Goal: Task Accomplishment & Management: Use online tool/utility

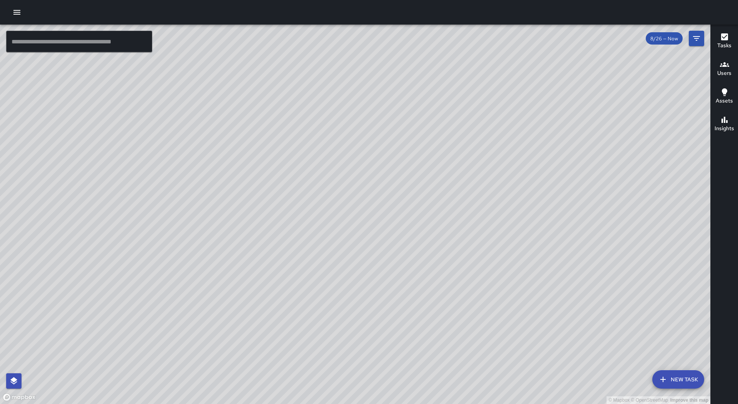
click at [18, 8] on icon "button" at bounding box center [16, 12] width 9 height 9
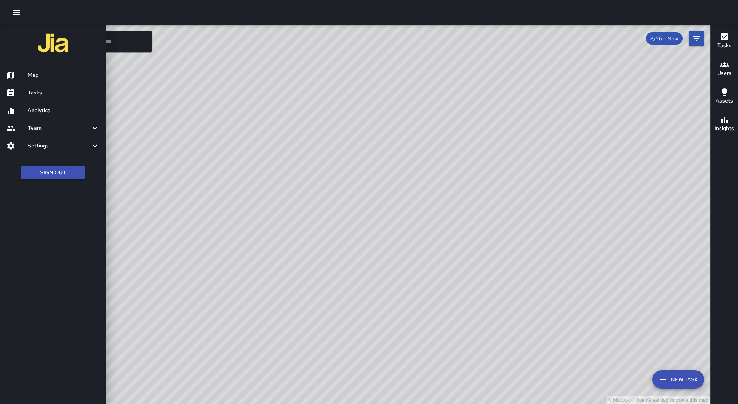
click at [75, 101] on link "Tasks" at bounding box center [53, 93] width 106 height 18
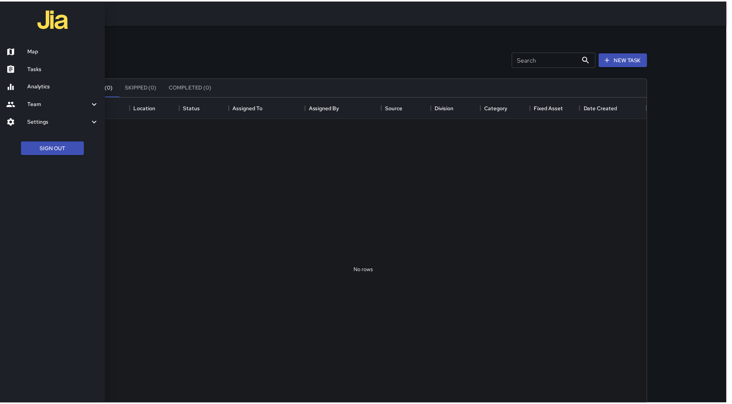
scroll to position [320, 565]
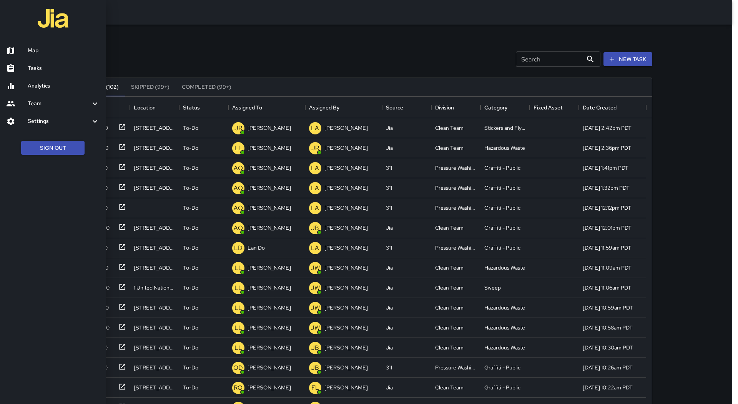
click at [261, 107] on div at bounding box center [369, 202] width 738 height 404
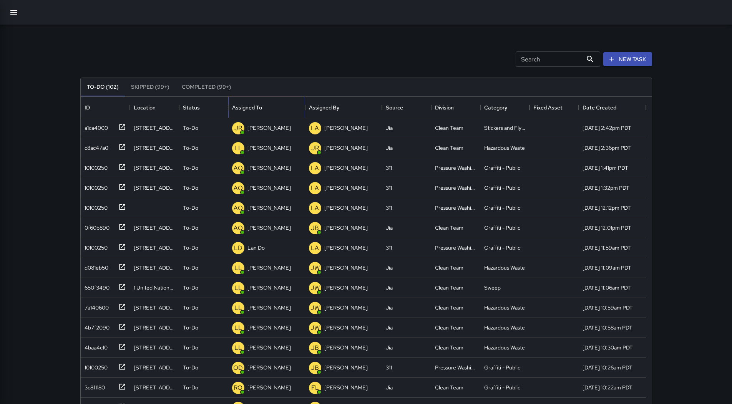
click at [261, 107] on div "Assigned To" at bounding box center [247, 108] width 30 height 22
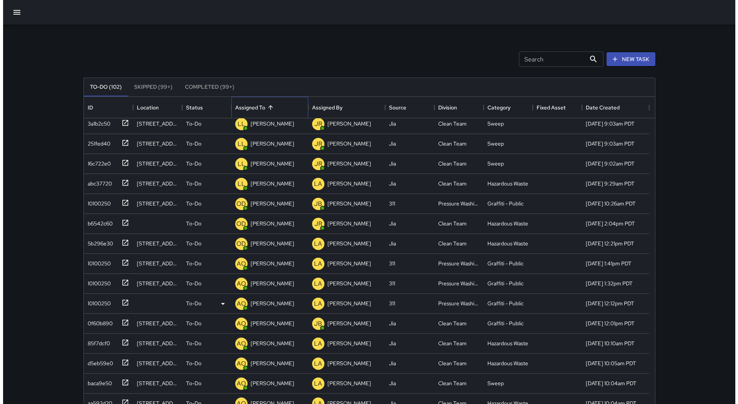
scroll to position [346, 0]
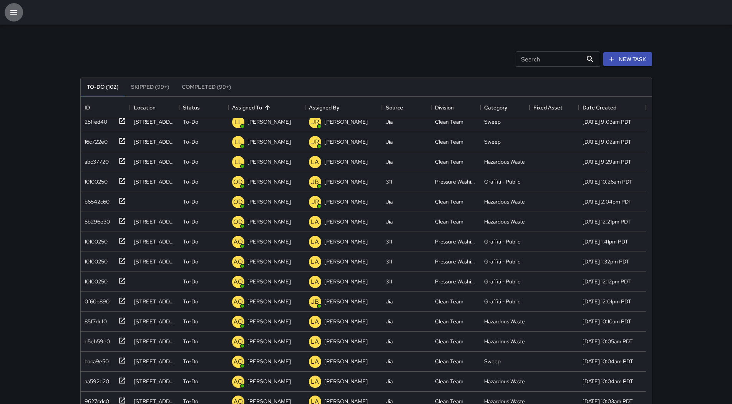
click at [14, 15] on icon "button" at bounding box center [13, 12] width 9 height 9
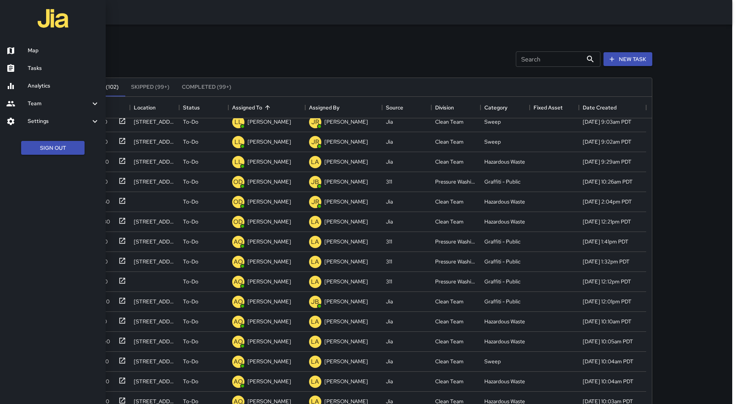
click at [40, 51] on h6 "Map" at bounding box center [64, 51] width 72 height 8
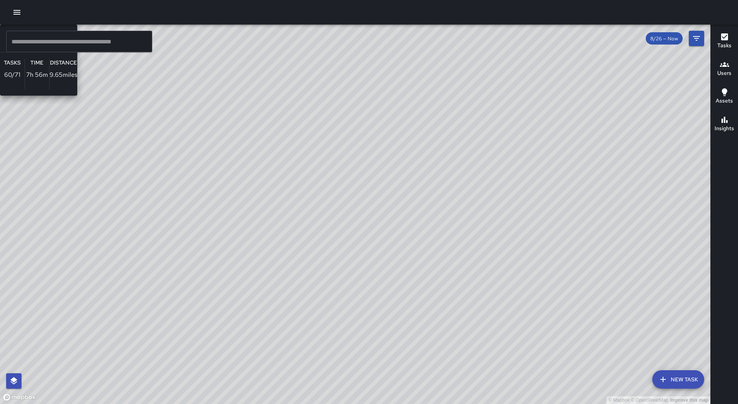
click at [334, 171] on div "© Mapbox © OpenStreetMap Improve this map LL [PERSON_NAME] Ambassador Tasks 60 …" at bounding box center [355, 215] width 710 height 380
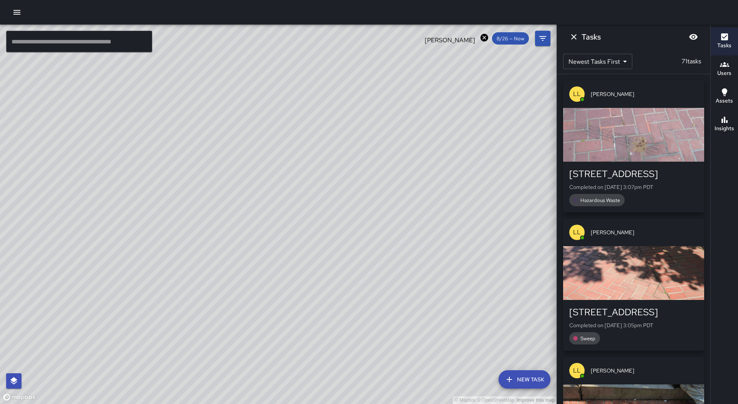
drag, startPoint x: 388, startPoint y: 223, endPoint x: 490, endPoint y: 270, distance: 112.6
click at [490, 270] on div "© Mapbox © OpenStreetMap Improve this map" at bounding box center [278, 215] width 556 height 380
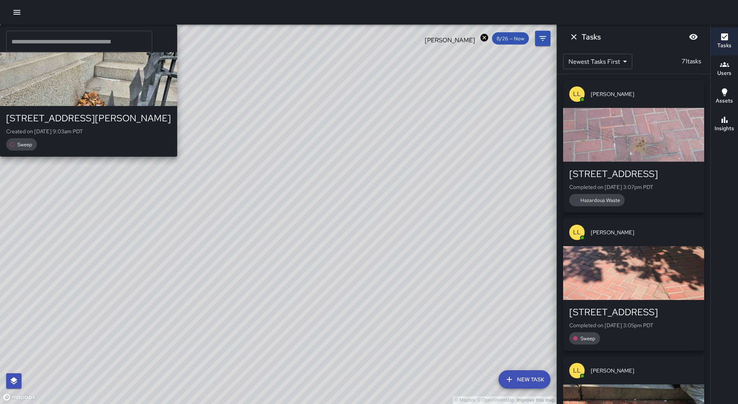
click at [203, 168] on div "© Mapbox © OpenStreetMap Improve this map LL [PERSON_NAME] [STREET_ADDRESS][PER…" at bounding box center [278, 215] width 556 height 380
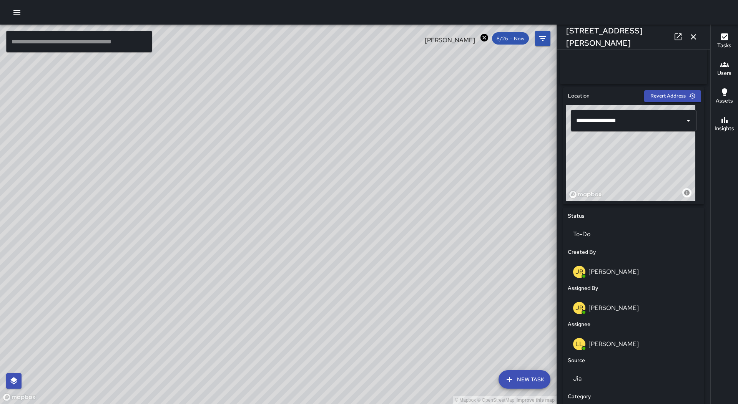
scroll to position [307, 0]
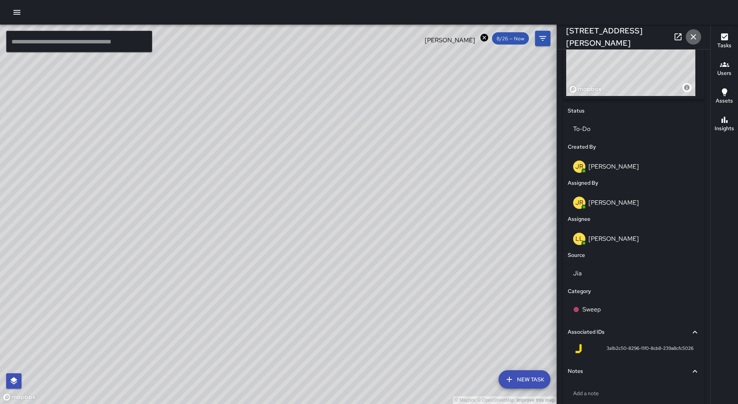
click at [697, 41] on icon "button" at bounding box center [693, 36] width 9 height 9
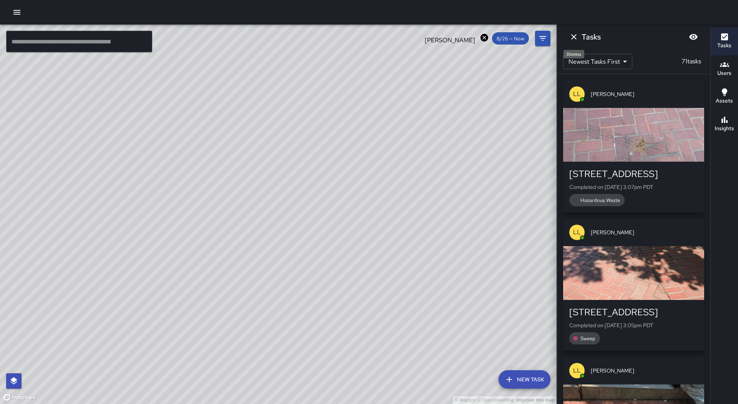
click at [573, 36] on icon "Dismiss" at bounding box center [573, 36] width 5 height 5
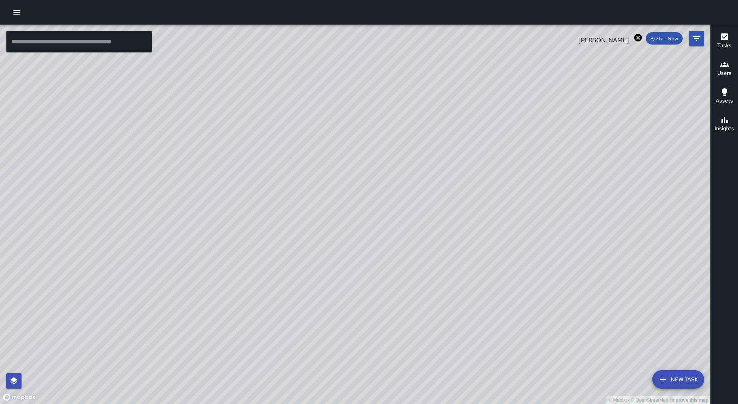
drag, startPoint x: 616, startPoint y: 296, endPoint x: 479, endPoint y: 257, distance: 142.7
click at [479, 258] on div "© Mapbox © OpenStreetMap Improve this map" at bounding box center [355, 215] width 710 height 380
drag, startPoint x: 376, startPoint y: 286, endPoint x: 347, endPoint y: 334, distance: 55.8
click at [347, 339] on div "© Mapbox © OpenStreetMap Improve this map" at bounding box center [355, 215] width 710 height 380
drag, startPoint x: 400, startPoint y: 213, endPoint x: 341, endPoint y: 200, distance: 60.5
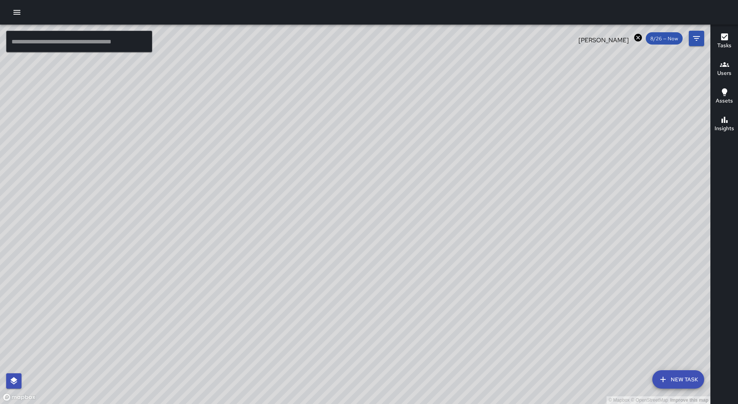
click at [341, 200] on div "© Mapbox © OpenStreetMap Improve this map" at bounding box center [355, 215] width 710 height 380
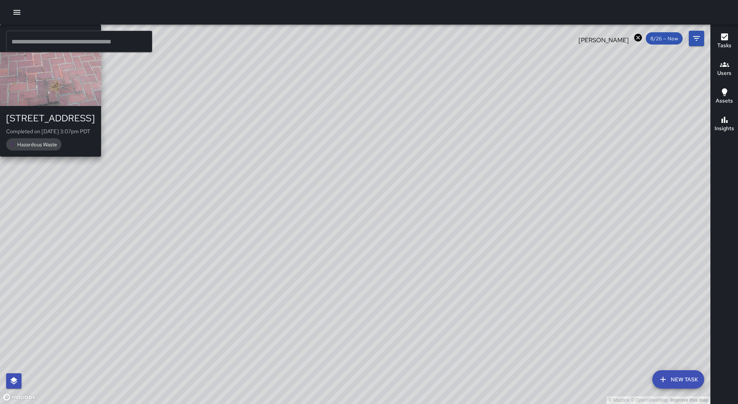
click at [441, 199] on div "© Mapbox © OpenStreetMap Improve this map LL [PERSON_NAME] [GEOGRAPHIC_DATA] Co…" at bounding box center [355, 215] width 710 height 380
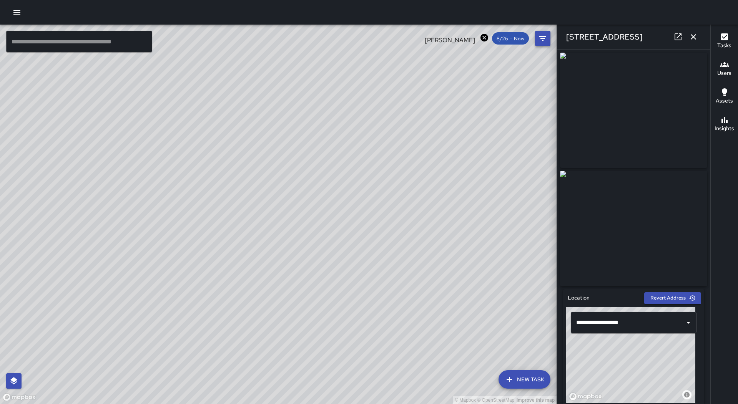
click at [693, 39] on icon "button" at bounding box center [693, 36] width 9 height 9
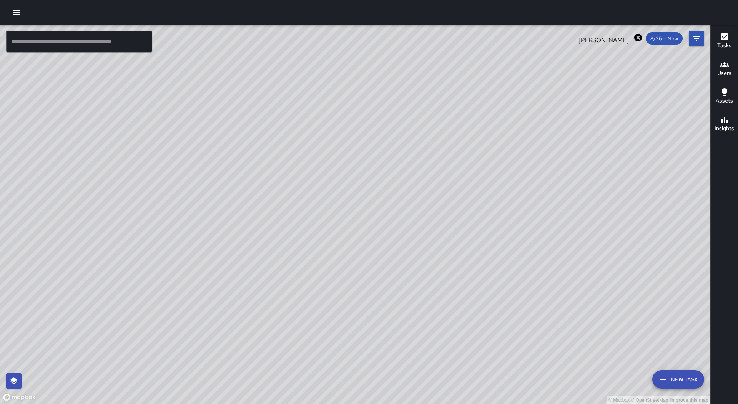
click at [637, 40] on icon at bounding box center [638, 38] width 8 height 8
drag, startPoint x: 254, startPoint y: 158, endPoint x: 316, endPoint y: 140, distance: 64.6
click at [327, 136] on div "© Mapbox © OpenStreetMap Improve this map" at bounding box center [355, 215] width 710 height 380
drag, startPoint x: 347, startPoint y: 294, endPoint x: 491, endPoint y: 64, distance: 271.4
click at [491, 64] on div "© Mapbox © OpenStreetMap Improve this map" at bounding box center [355, 215] width 710 height 380
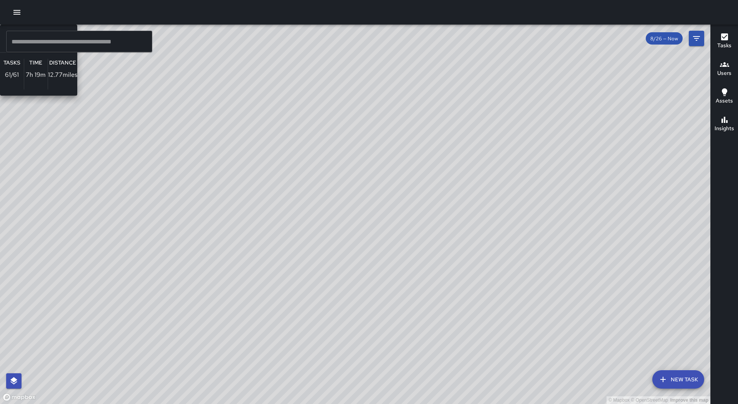
click at [214, 123] on div "© Mapbox © OpenStreetMap Improve this map RM [PERSON_NAME] Ambassador Tasks 61 …" at bounding box center [355, 215] width 710 height 380
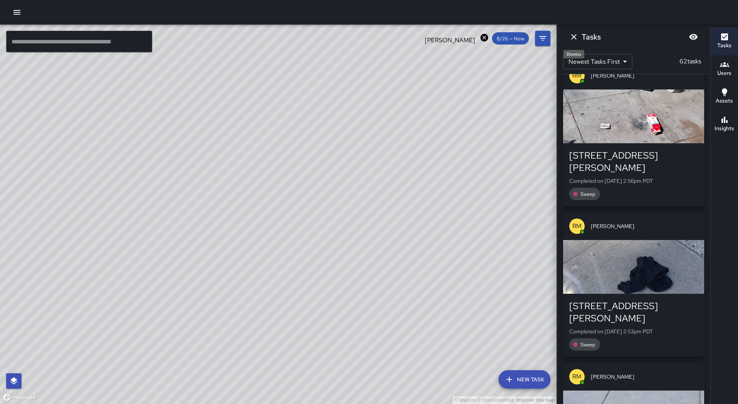
click at [577, 39] on icon "Dismiss" at bounding box center [573, 36] width 9 height 9
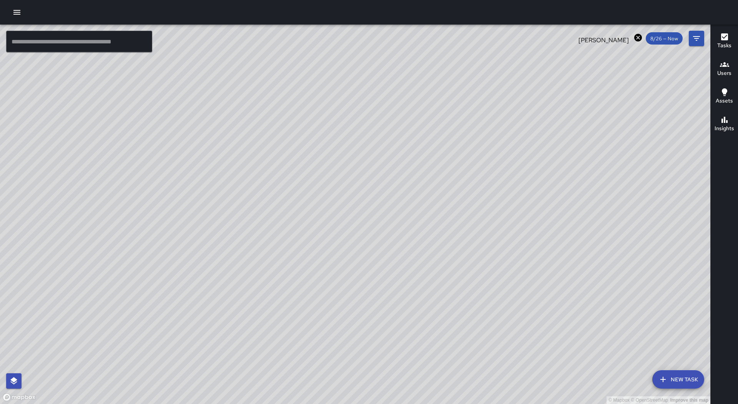
scroll to position [506, 0]
drag, startPoint x: 530, startPoint y: 89, endPoint x: 451, endPoint y: 230, distance: 161.4
click at [451, 230] on div "© Mapbox © OpenStreetMap Improve this map" at bounding box center [355, 215] width 710 height 380
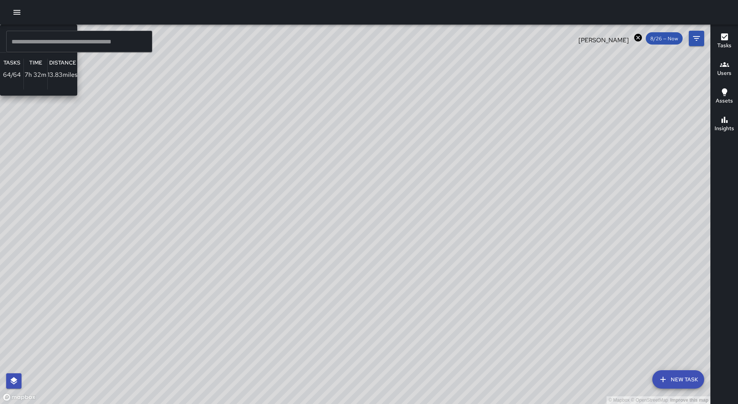
click at [333, 159] on div "© Mapbox © OpenStreetMap Improve this map RM [PERSON_NAME] Ambassador Tasks 64 …" at bounding box center [355, 215] width 710 height 380
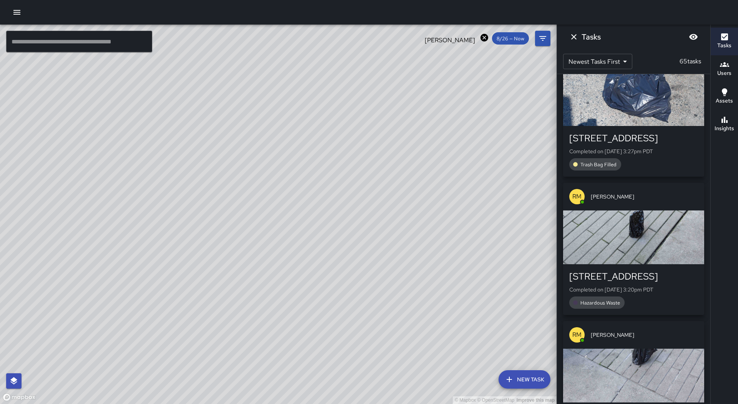
scroll to position [115, 0]
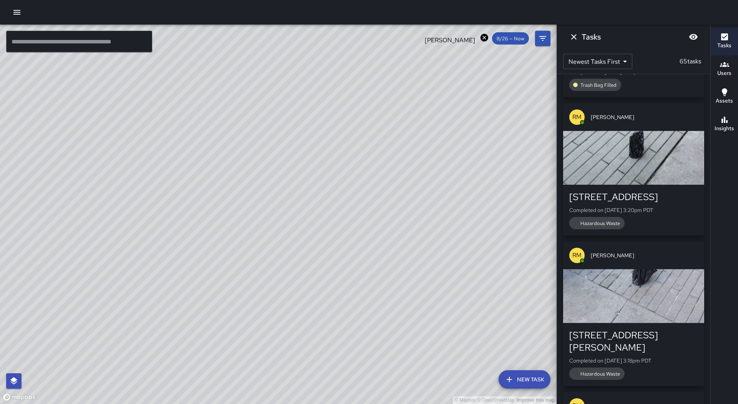
click at [649, 154] on div "button" at bounding box center [633, 158] width 141 height 54
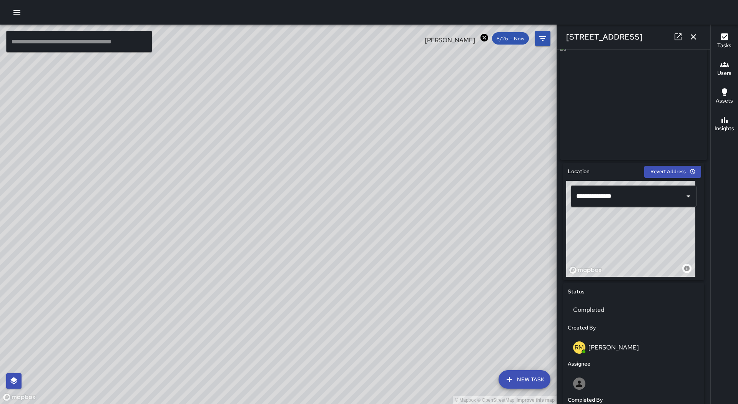
scroll to position [6, 0]
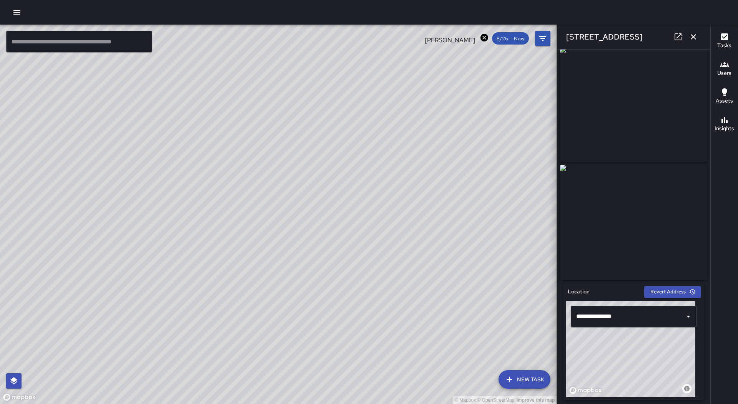
click at [690, 36] on icon "button" at bounding box center [693, 36] width 9 height 9
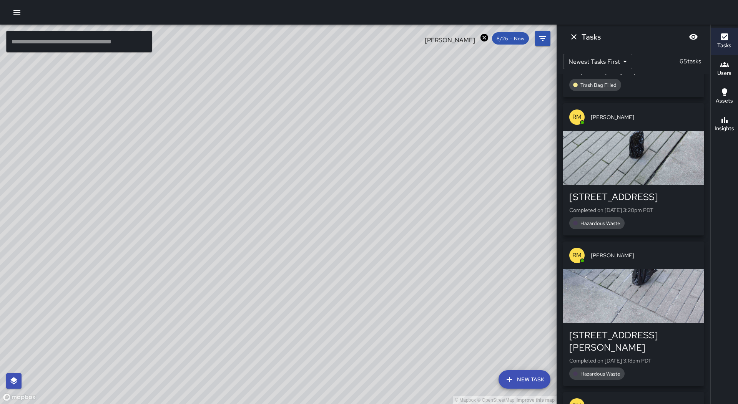
click at [656, 289] on div "button" at bounding box center [633, 296] width 141 height 54
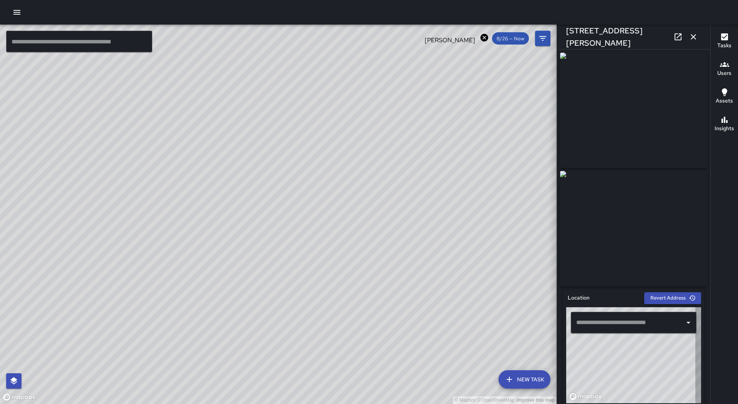
type input "**********"
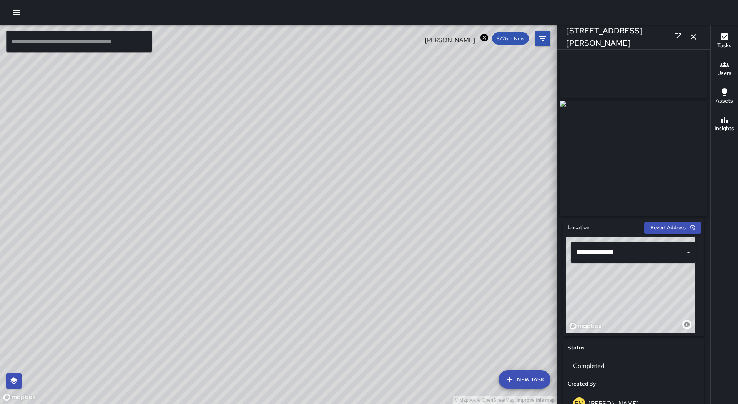
scroll to position [0, 0]
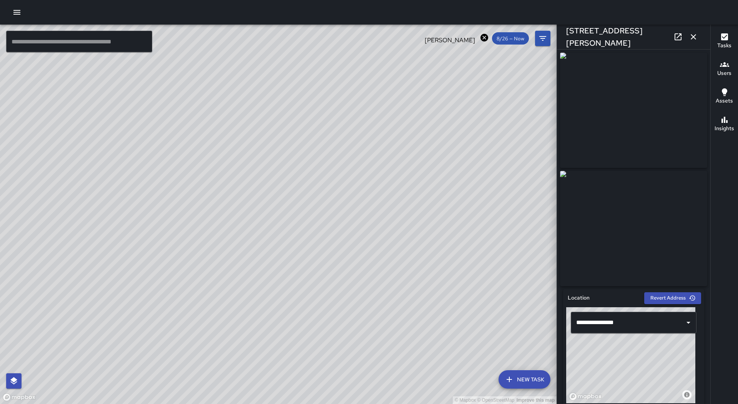
click at [694, 37] on icon "button" at bounding box center [693, 36] width 5 height 5
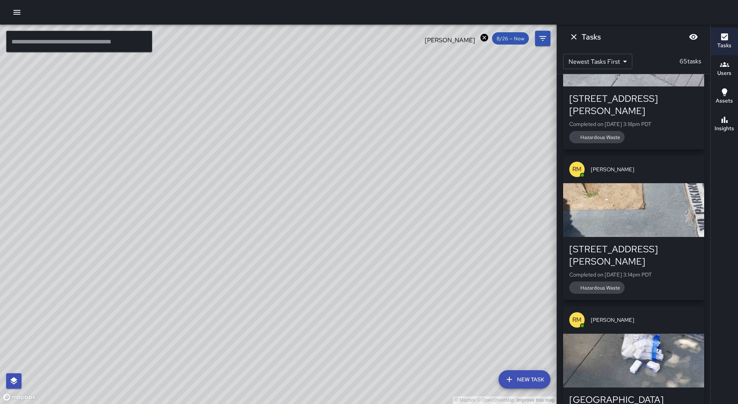
scroll to position [384, 0]
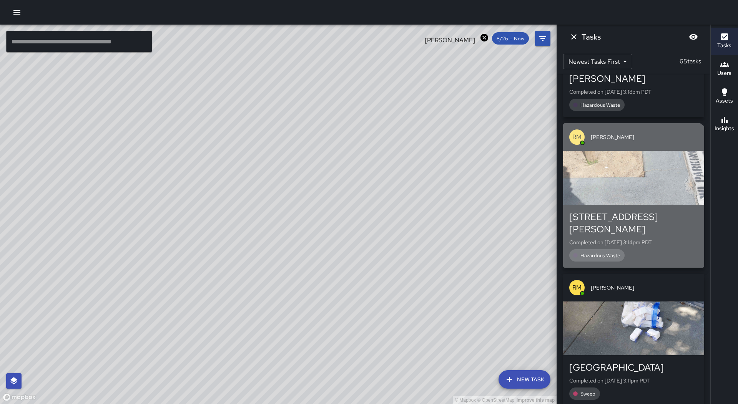
click at [631, 211] on div "[STREET_ADDRESS][PERSON_NAME]" at bounding box center [633, 223] width 129 height 25
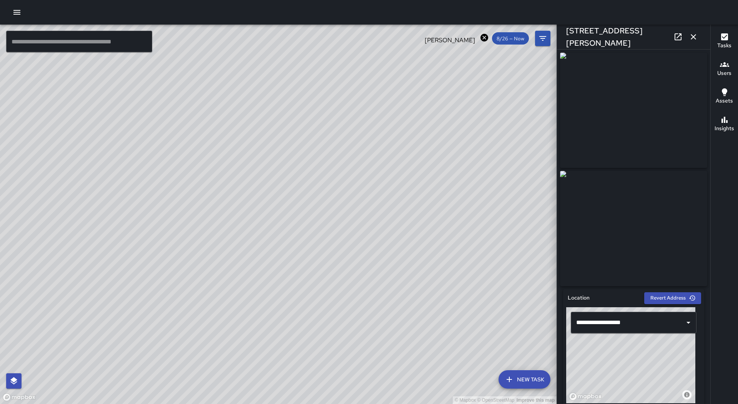
click at [690, 33] on icon "button" at bounding box center [693, 36] width 9 height 9
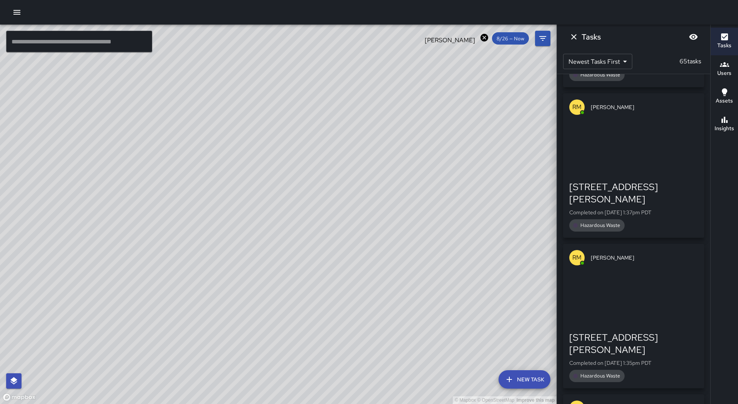
scroll to position [3404, 0]
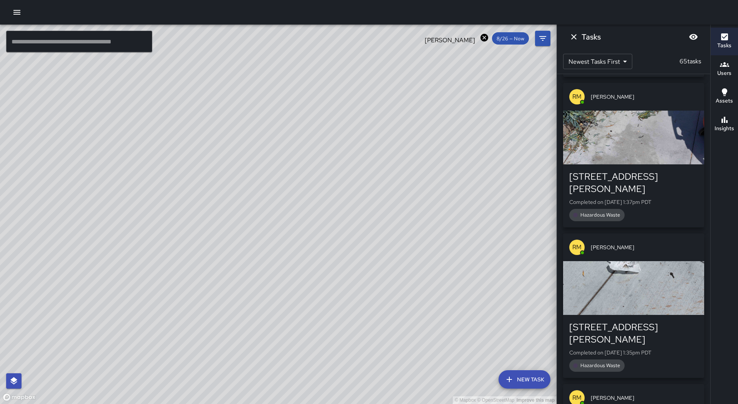
click at [639, 261] on div "button" at bounding box center [633, 288] width 141 height 54
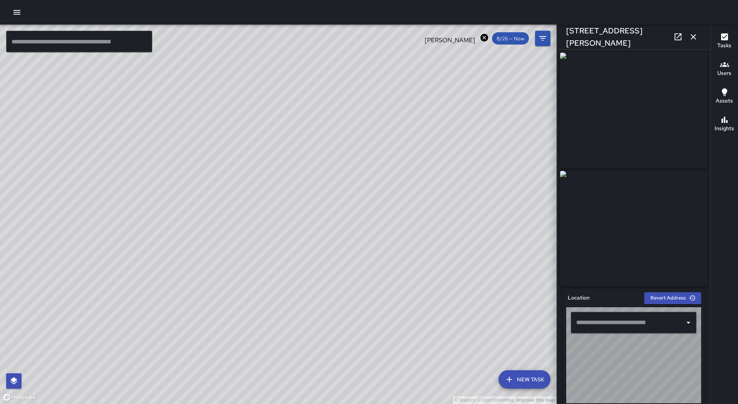
type input "**********"
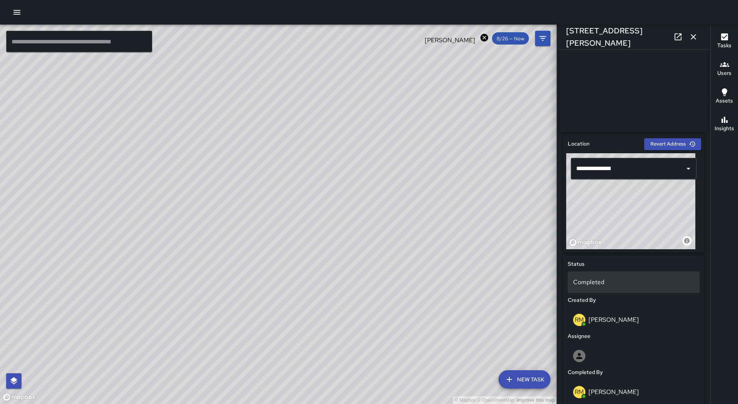
scroll to position [231, 0]
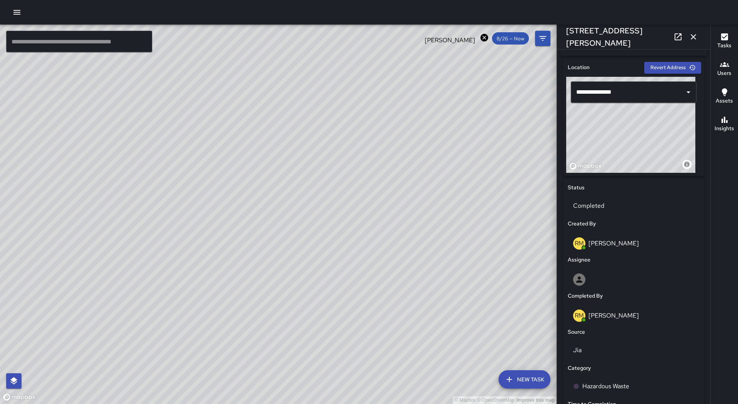
click at [694, 34] on icon "button" at bounding box center [693, 36] width 9 height 9
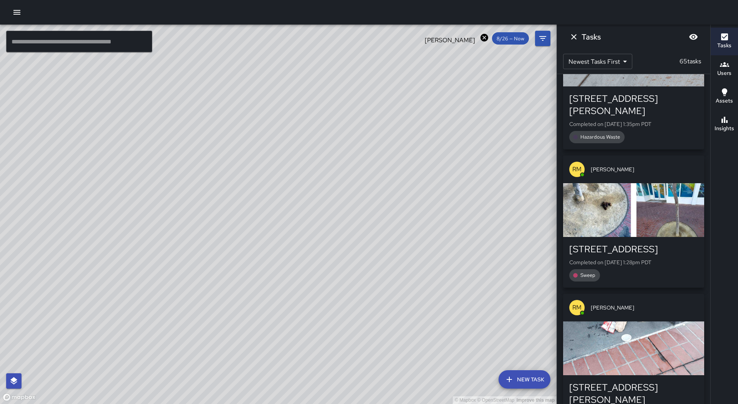
scroll to position [3558, 0]
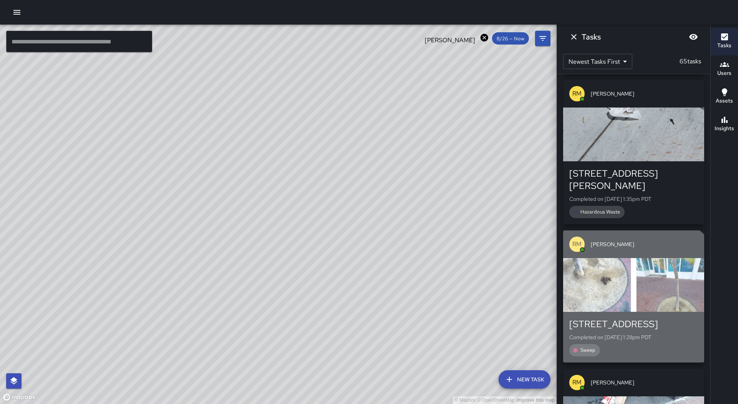
click at [617, 318] on div "[STREET_ADDRESS]" at bounding box center [633, 324] width 129 height 12
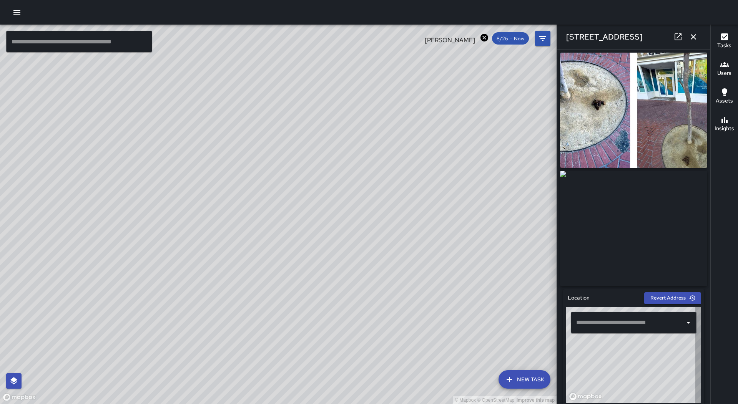
type input "**********"
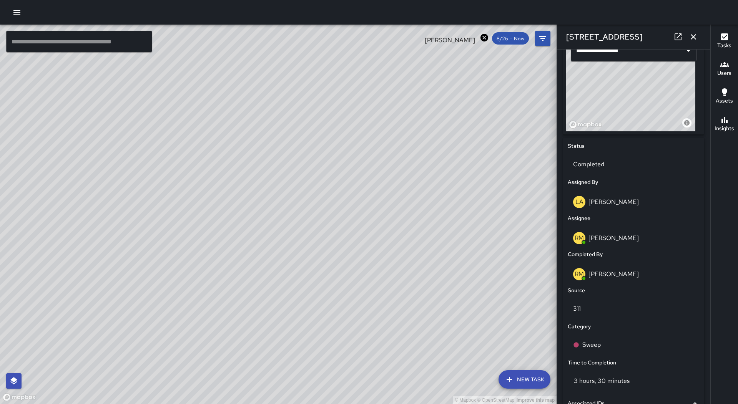
scroll to position [307, 0]
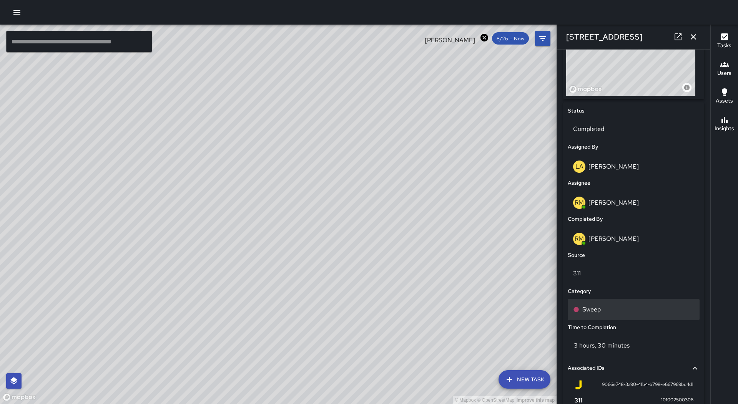
click at [617, 319] on div "Sweep" at bounding box center [634, 310] width 132 height 22
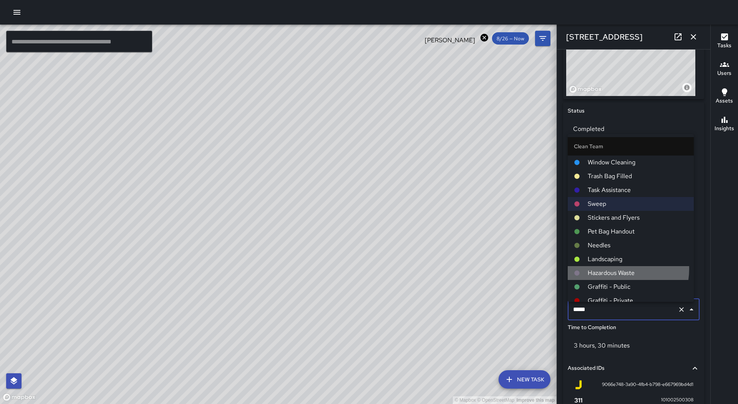
click at [613, 269] on span "Hazardous Waste" at bounding box center [638, 273] width 100 height 9
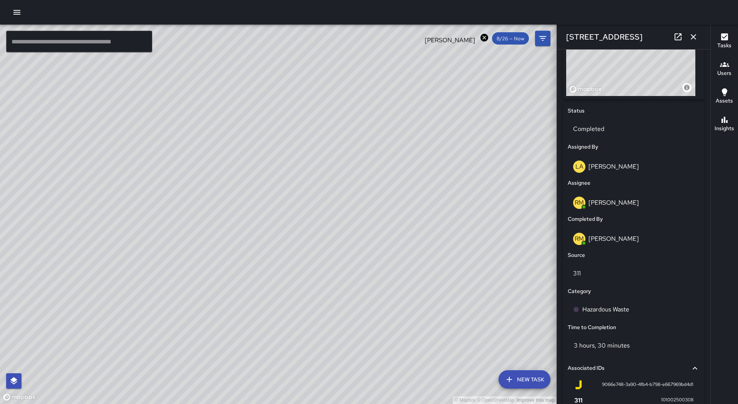
click at [689, 34] on icon "button" at bounding box center [693, 36] width 9 height 9
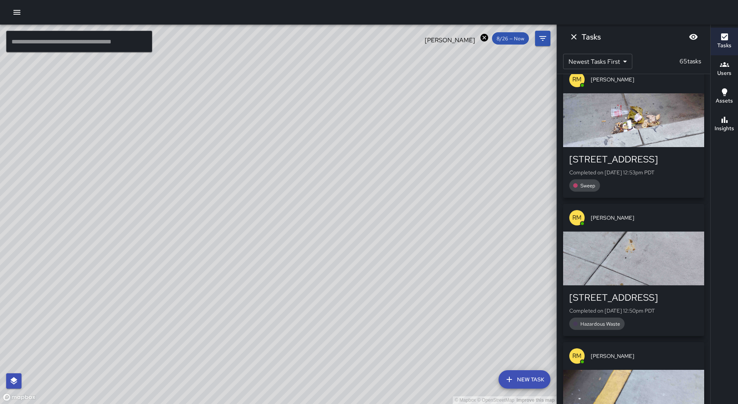
scroll to position [4788, 0]
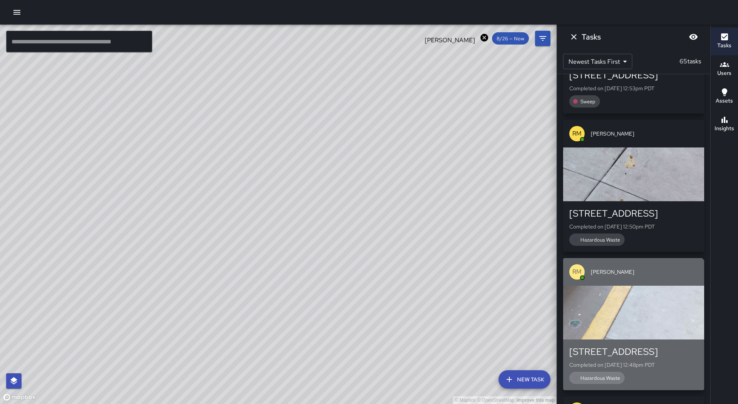
click at [632, 286] on div "button" at bounding box center [633, 313] width 141 height 54
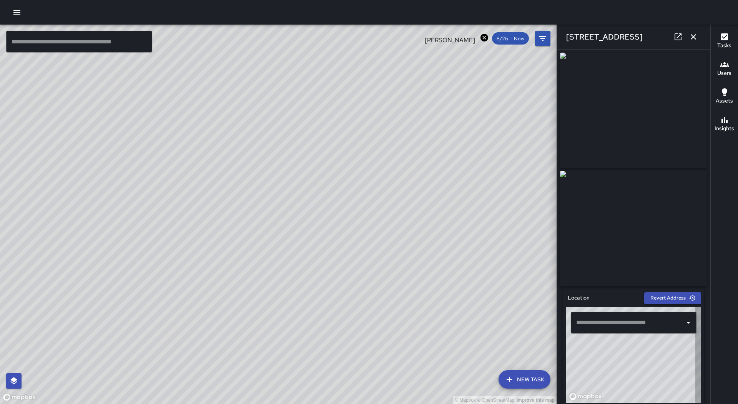
type input "**********"
click at [693, 37] on icon "button" at bounding box center [693, 36] width 9 height 9
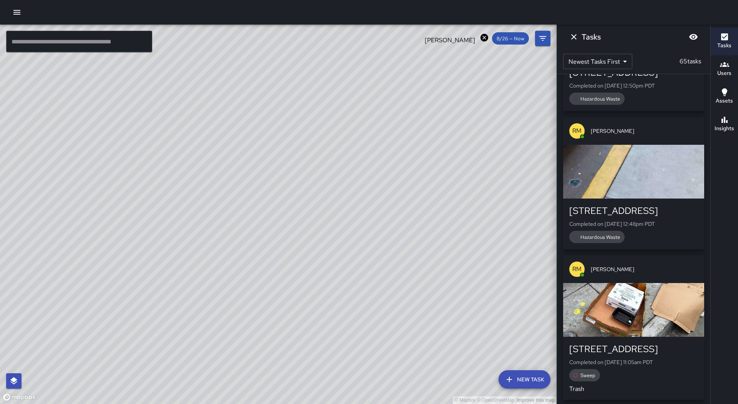
scroll to position [4941, 0]
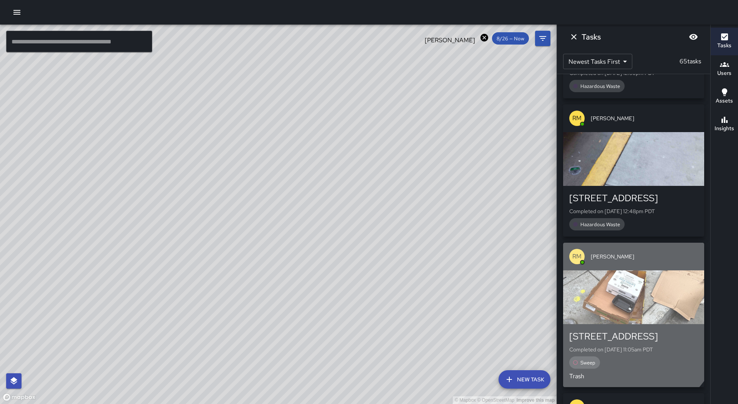
click at [606, 271] on div "button" at bounding box center [633, 298] width 141 height 54
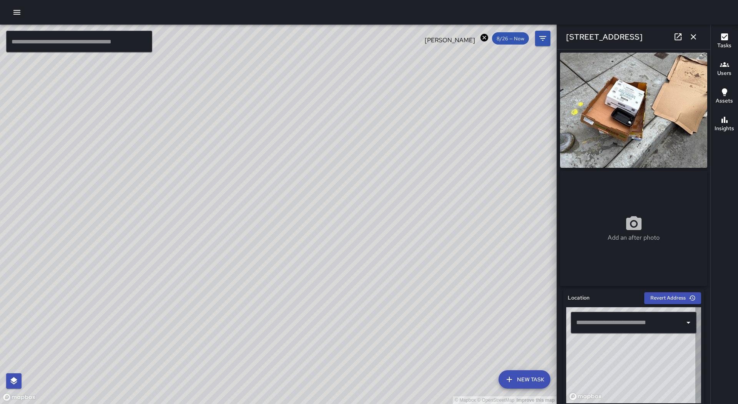
type input "**********"
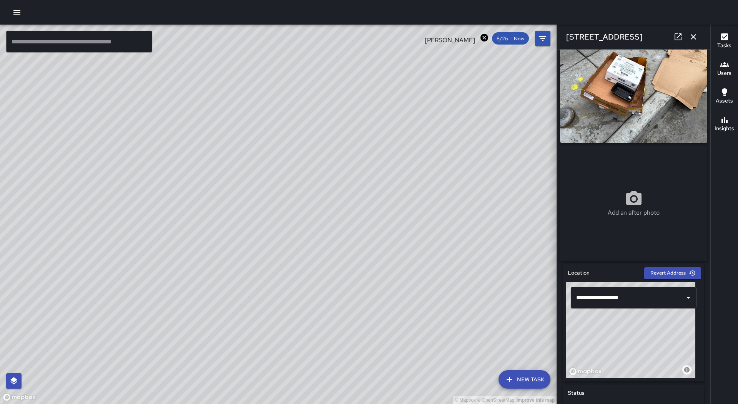
scroll to position [0, 0]
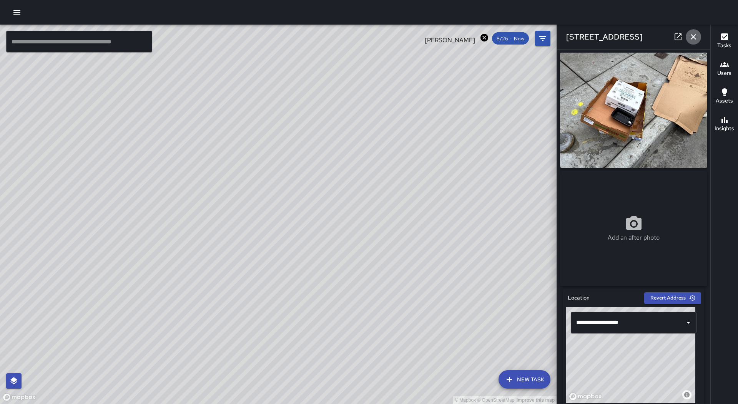
click at [690, 38] on icon "button" at bounding box center [693, 36] width 9 height 9
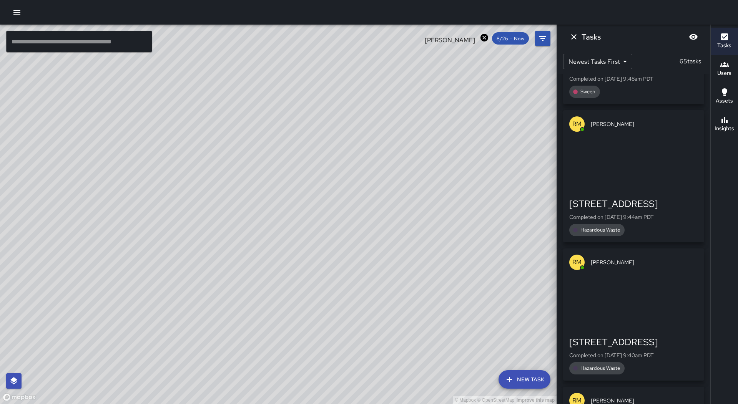
scroll to position [6402, 0]
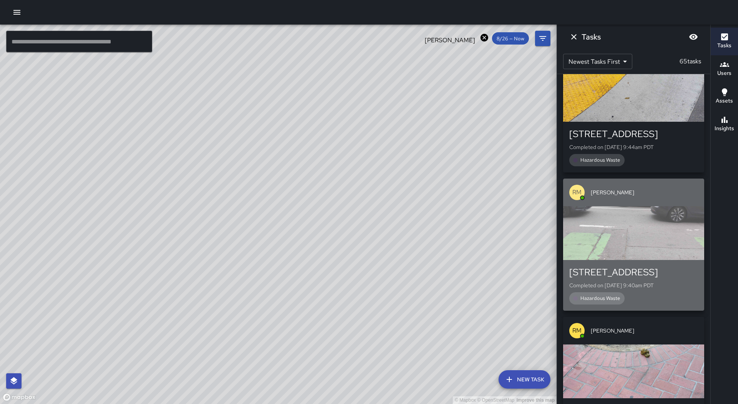
click at [659, 260] on div "[STREET_ADDRESS] Completed on [DATE] 9:40am PDT Hazardous Waste" at bounding box center [633, 285] width 141 height 51
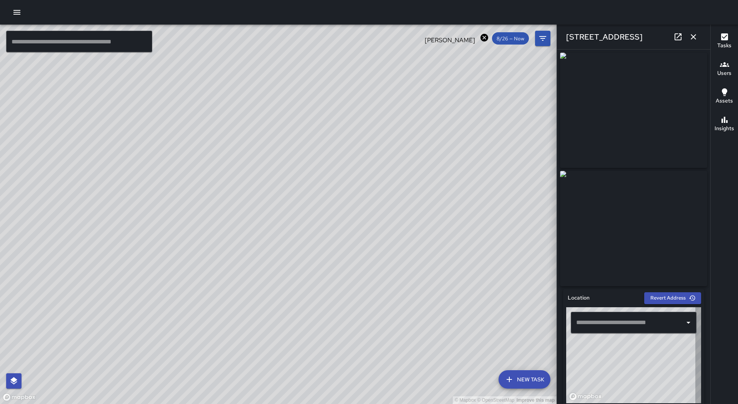
type input "**********"
click at [698, 37] on icon "button" at bounding box center [693, 36] width 9 height 9
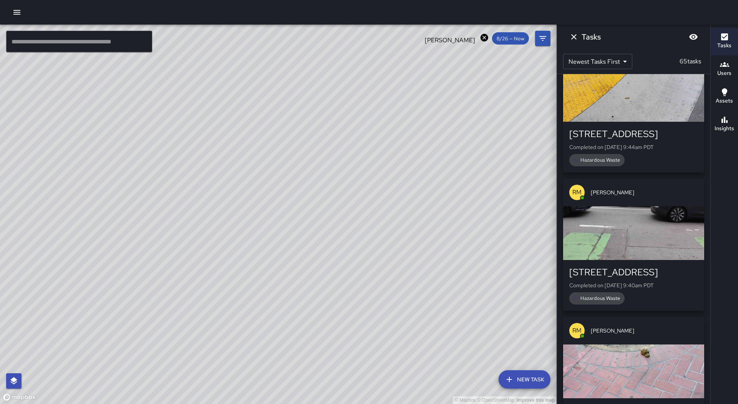
click at [646, 260] on div "[STREET_ADDRESS] Completed on [DATE] 9:40am PDT Hazardous Waste" at bounding box center [633, 285] width 141 height 51
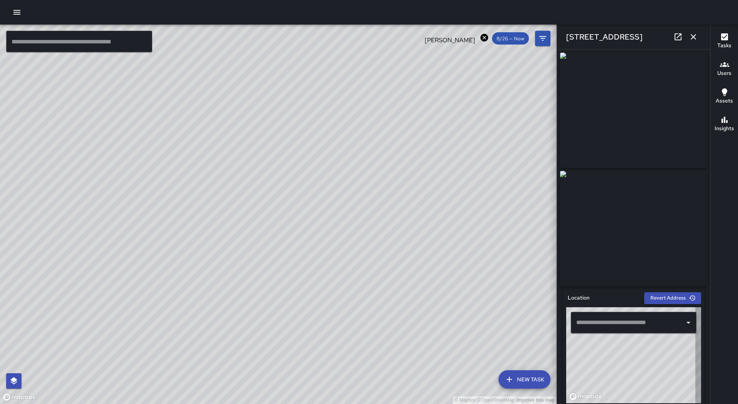
type input "**********"
click at [698, 31] on div "[STREET_ADDRESS]" at bounding box center [633, 37] width 153 height 25
click at [698, 32] on button "button" at bounding box center [693, 36] width 15 height 15
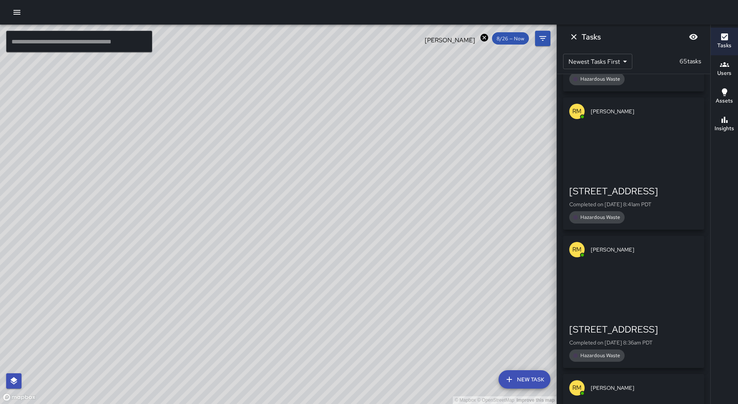
scroll to position [7632, 0]
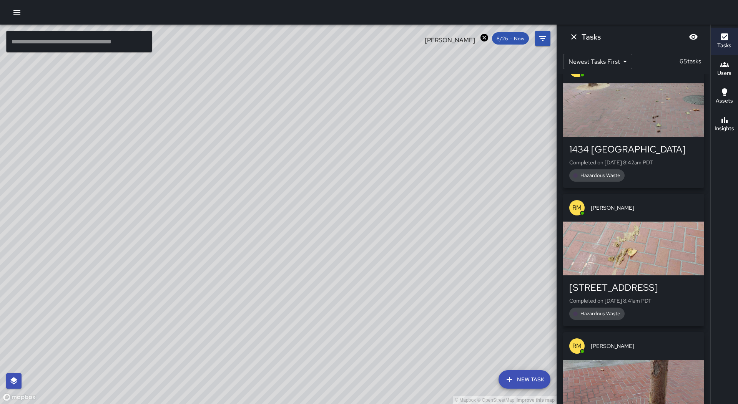
click at [643, 222] on div "button" at bounding box center [633, 249] width 141 height 54
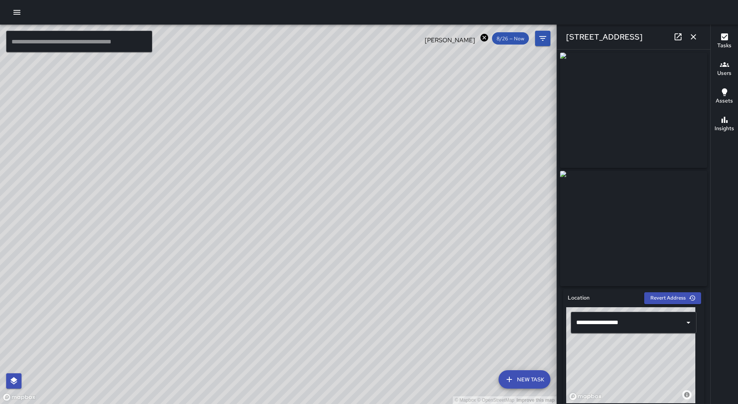
click at [694, 37] on icon "button" at bounding box center [693, 36] width 5 height 5
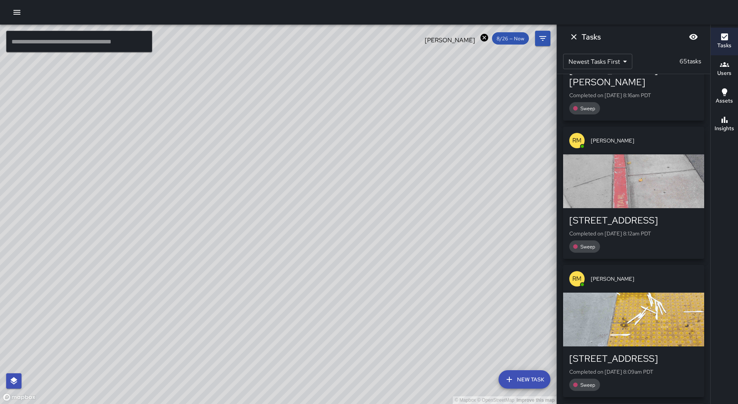
scroll to position [8682, 0]
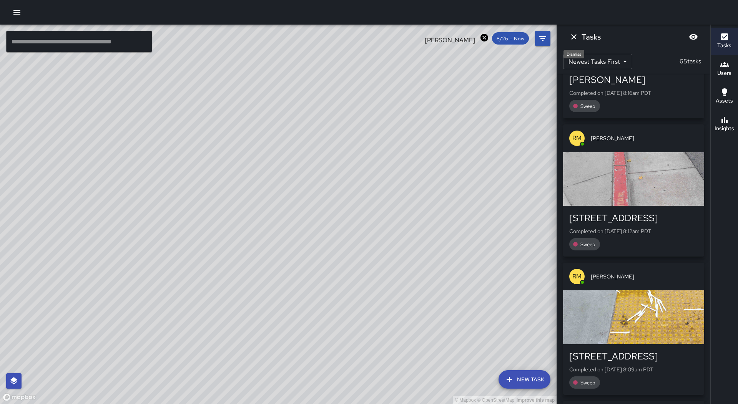
click at [577, 39] on icon "Dismiss" at bounding box center [573, 36] width 9 height 9
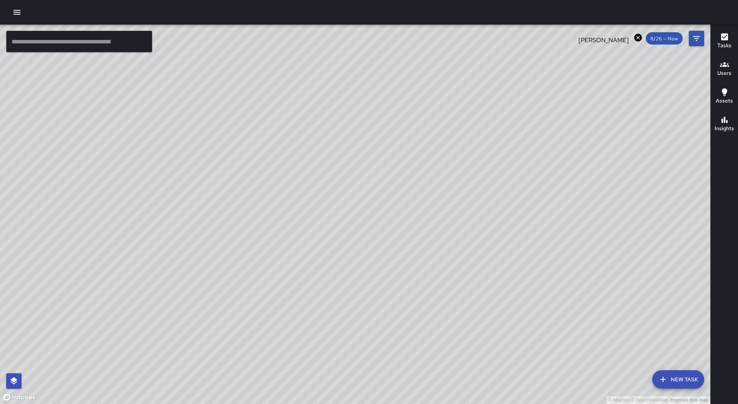
drag, startPoint x: 639, startPoint y: 38, endPoint x: 633, endPoint y: 39, distance: 7.1
click at [639, 38] on icon at bounding box center [638, 38] width 8 height 8
